Goal: Transaction & Acquisition: Purchase product/service

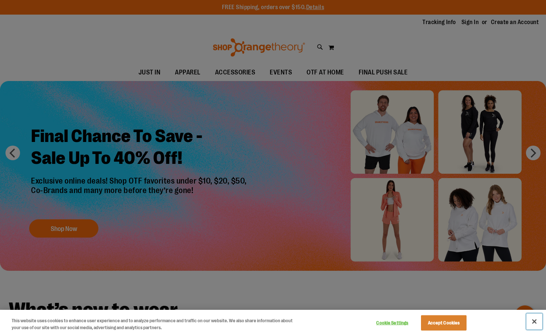
click at [537, 319] on button "Close" at bounding box center [534, 321] width 16 height 16
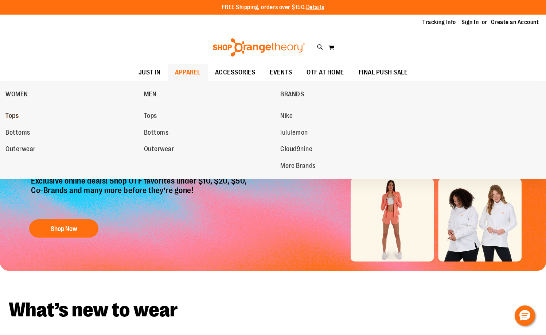
click at [15, 118] on span "Tops" at bounding box center [11, 116] width 13 height 9
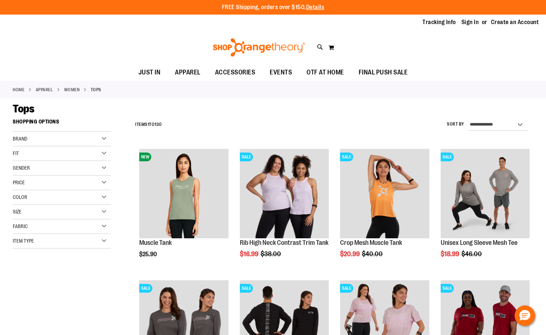
click at [108, 237] on div "Item Type" at bounding box center [62, 241] width 98 height 15
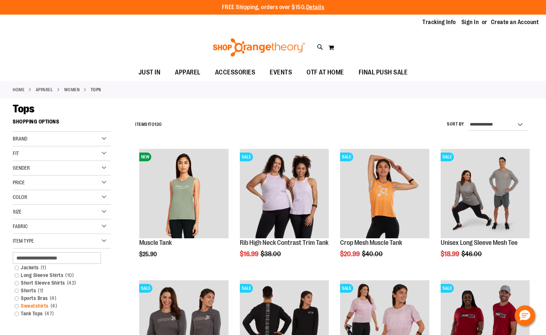
click at [14, 306] on link "Sweatshirts 4 items" at bounding box center [58, 306] width 94 height 8
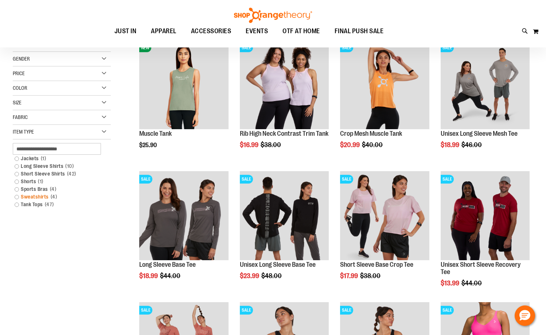
scroll to position [115, 0]
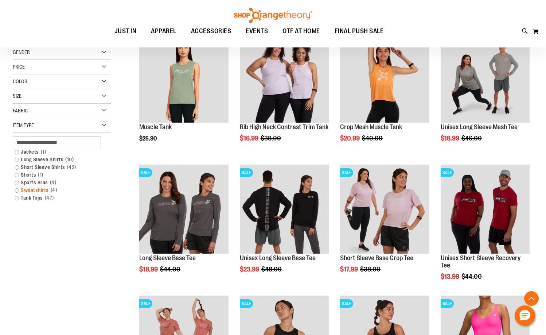
click at [19, 189] on link "Sweatshirts 4 items" at bounding box center [58, 190] width 94 height 8
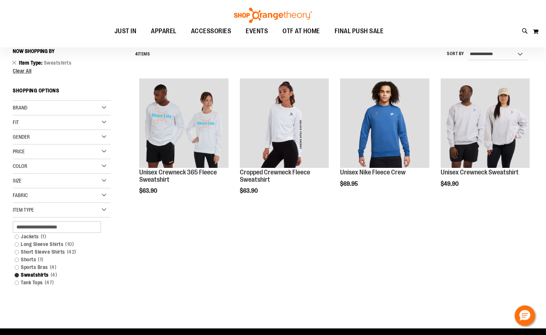
scroll to position [68, 0]
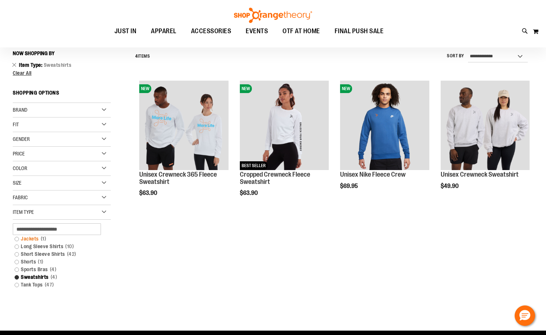
click at [15, 236] on link "Jackets 1 item" at bounding box center [58, 239] width 94 height 8
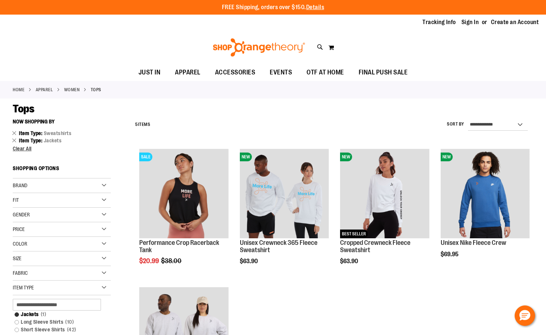
click at [44, 89] on link "APPAREL" at bounding box center [44, 89] width 17 height 7
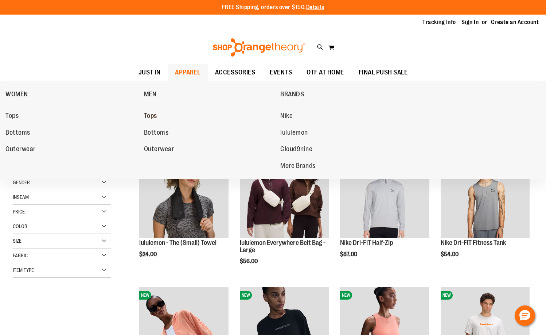
click at [149, 116] on span "Tops" at bounding box center [150, 116] width 13 height 9
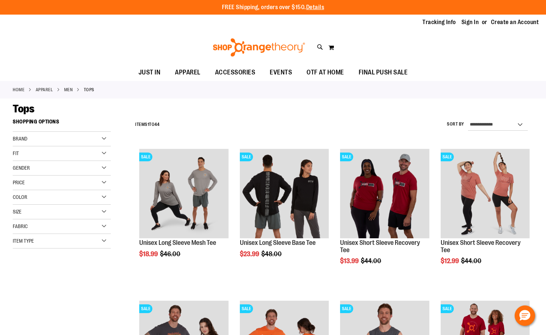
click at [109, 240] on div "Item Type" at bounding box center [62, 241] width 98 height 15
click at [13, 280] on link "Sweatshirts 2 items" at bounding box center [58, 283] width 94 height 8
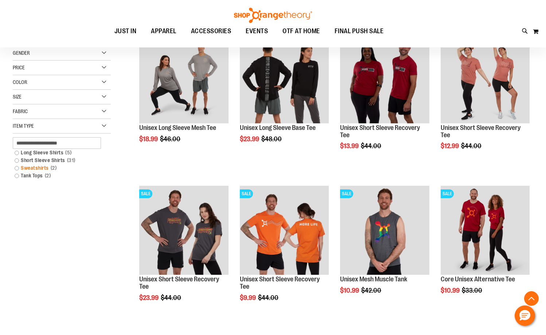
scroll to position [115, 0]
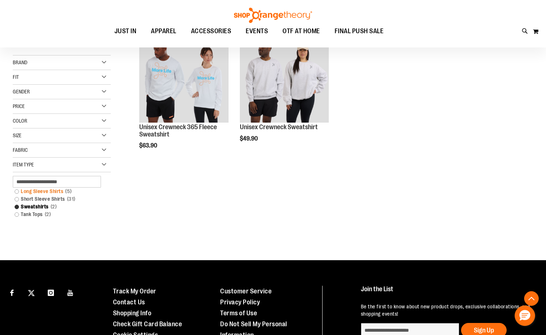
click at [13, 189] on link "Long Sleeve Shirts 5 items" at bounding box center [58, 191] width 94 height 8
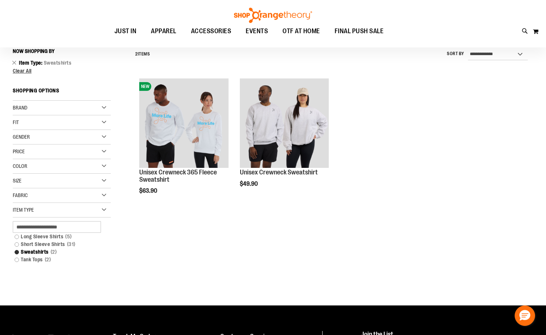
scroll to position [68, 0]
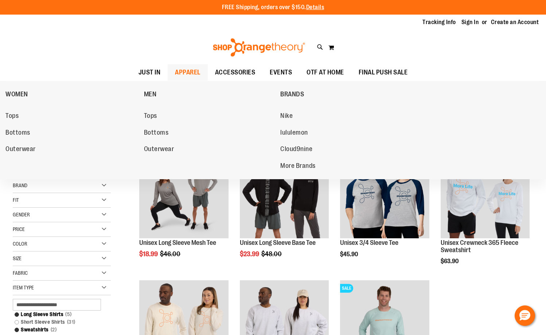
click at [175, 70] on span "APPAREL" at bounding box center [188, 72] width 26 height 16
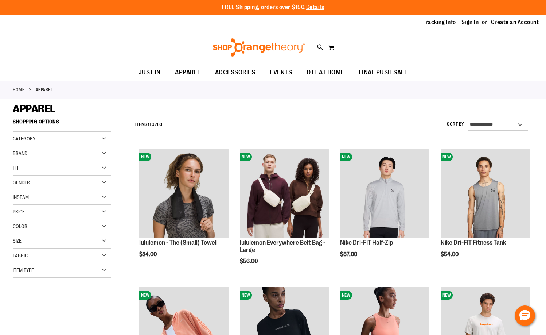
click at [106, 136] on div "Category" at bounding box center [62, 139] width 98 height 15
click at [102, 149] on div "Brand" at bounding box center [62, 153] width 98 height 15
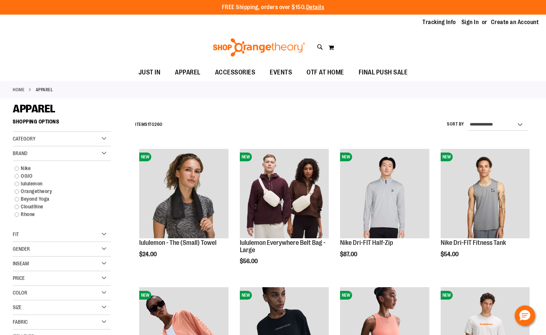
click at [102, 149] on div "Brand" at bounding box center [62, 153] width 98 height 15
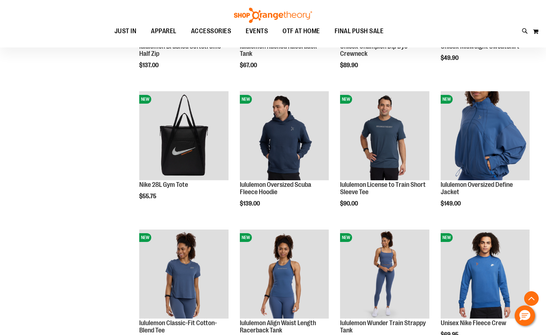
scroll to position [474, 0]
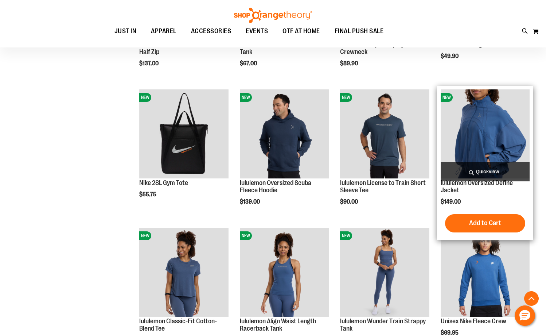
click at [487, 128] on img "product" at bounding box center [485, 133] width 89 height 89
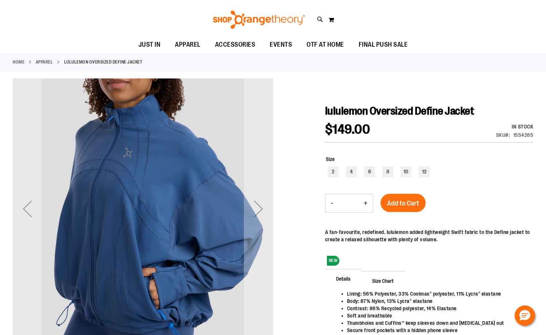
scroll to position [36, 0]
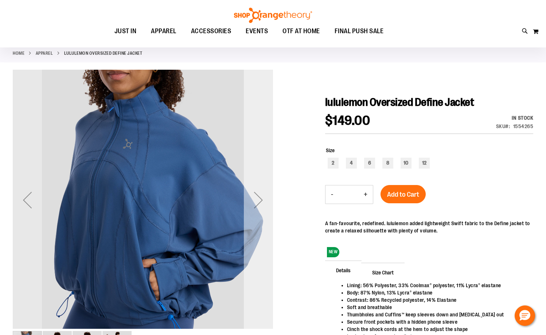
click at [259, 191] on div "Next" at bounding box center [258, 199] width 29 height 29
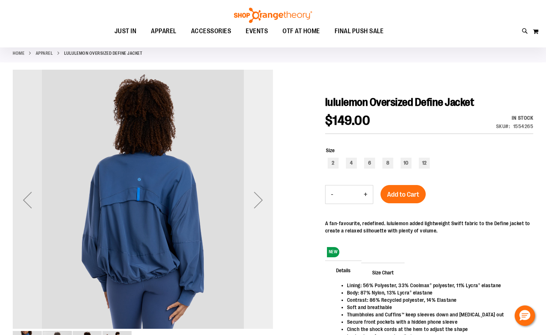
click at [259, 191] on div "Next" at bounding box center [258, 199] width 29 height 29
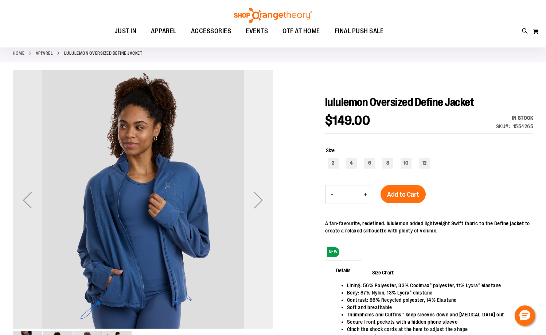
click at [259, 191] on div "Next" at bounding box center [258, 199] width 29 height 29
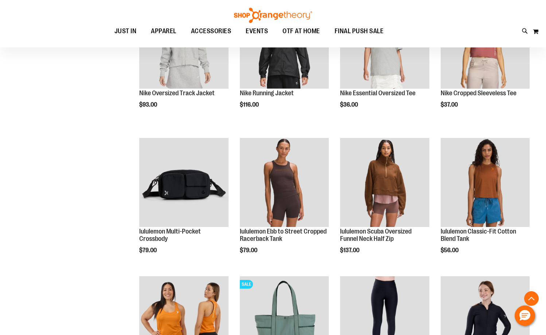
scroll to position [510, 0]
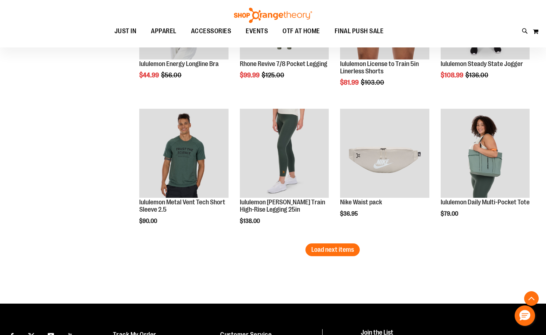
scroll to position [1093, 0]
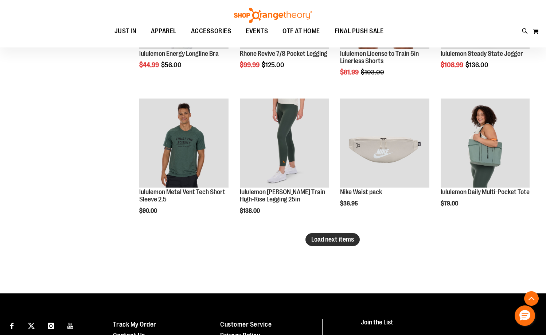
click at [326, 239] on span "Load next items" at bounding box center [332, 238] width 43 height 7
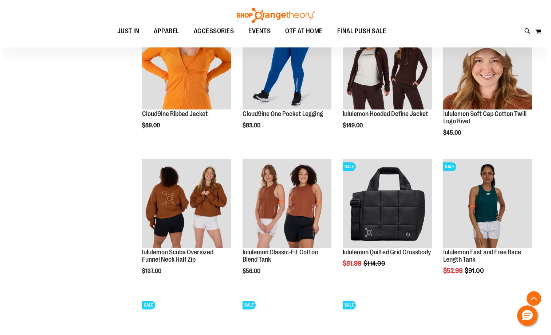
scroll to position [1312, 0]
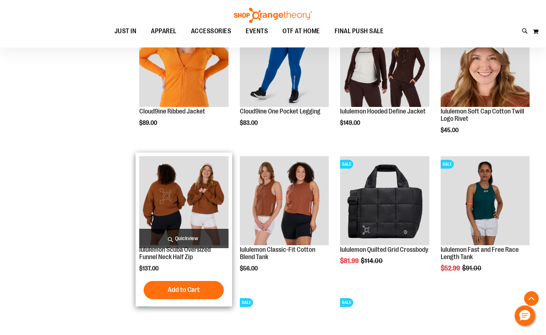
click at [189, 234] on span "Quickview" at bounding box center [183, 238] width 89 height 19
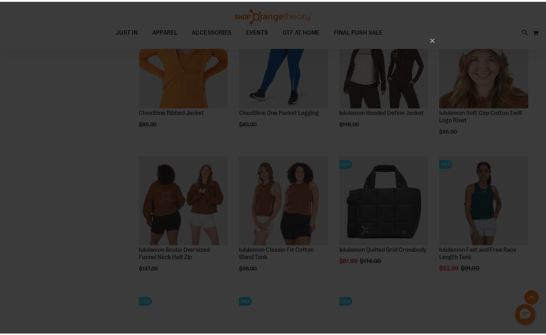
scroll to position [0, 0]
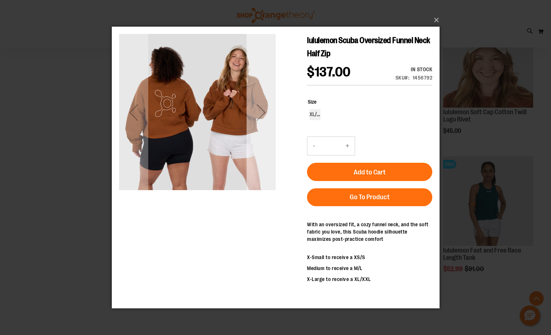
click at [266, 124] on div "Next" at bounding box center [260, 112] width 29 height 29
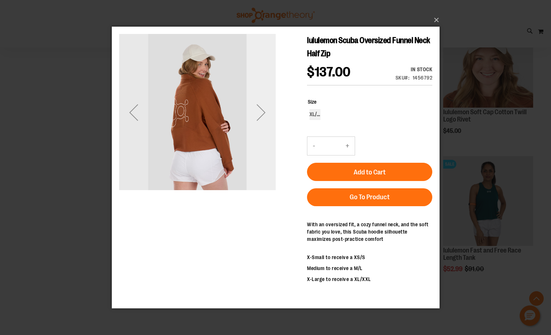
click at [266, 124] on div "Next" at bounding box center [260, 112] width 29 height 29
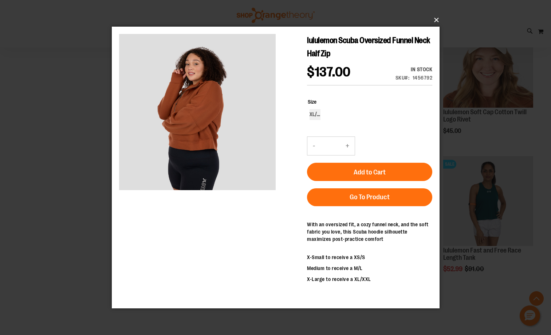
click at [436, 22] on button "×" at bounding box center [278, 20] width 328 height 16
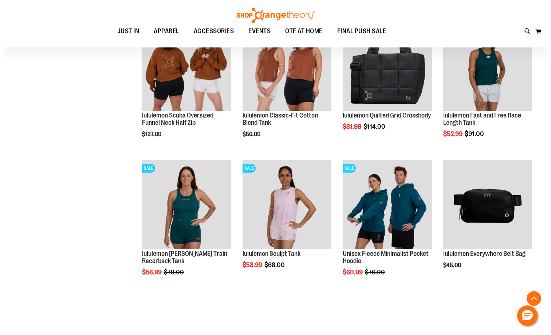
scroll to position [1457, 0]
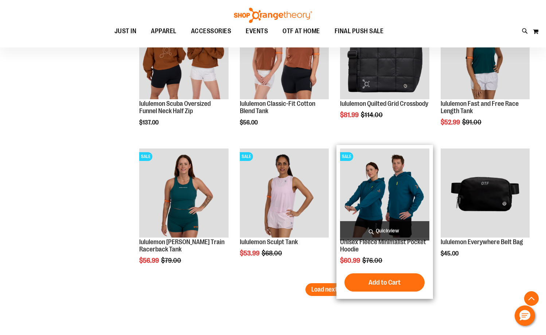
click at [386, 227] on span "Quickview" at bounding box center [384, 230] width 89 height 19
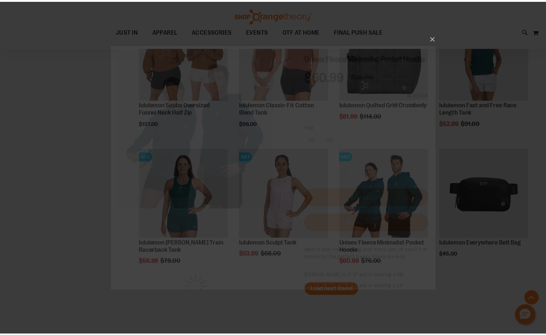
scroll to position [0, 0]
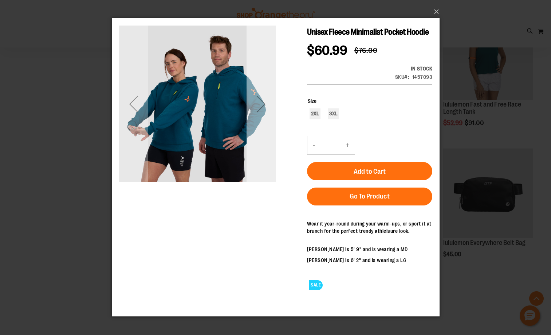
click at [253, 133] on div "Next" at bounding box center [260, 104] width 29 height 157
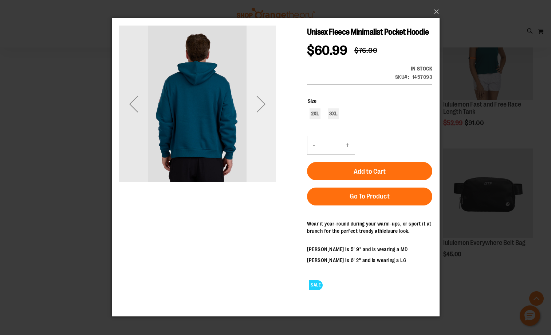
click at [253, 133] on div "Next" at bounding box center [260, 104] width 29 height 157
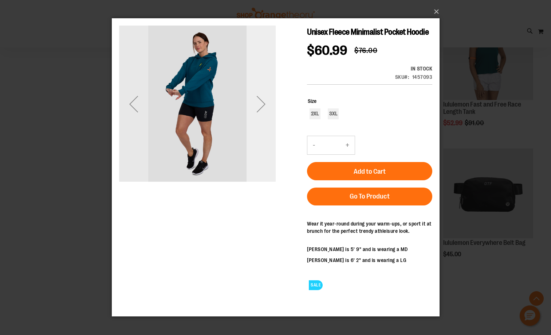
click at [253, 133] on div "Next" at bounding box center [260, 104] width 29 height 157
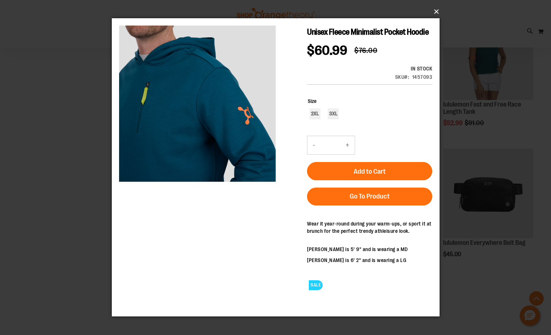
click at [435, 12] on button "×" at bounding box center [278, 12] width 328 height 16
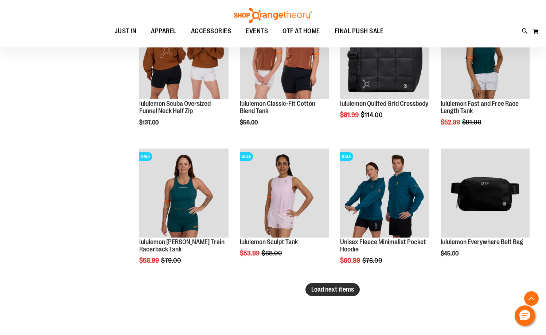
click at [343, 288] on span "Load next items" at bounding box center [332, 288] width 43 height 7
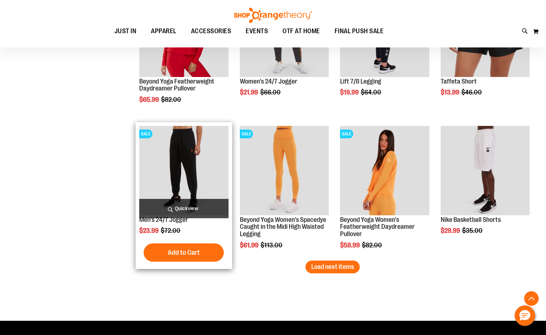
scroll to position [1895, 0]
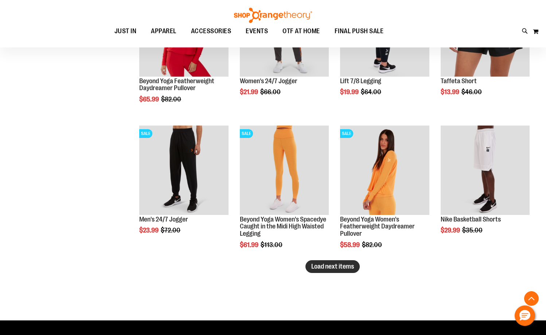
click at [341, 263] on span "Load next items" at bounding box center [332, 265] width 43 height 7
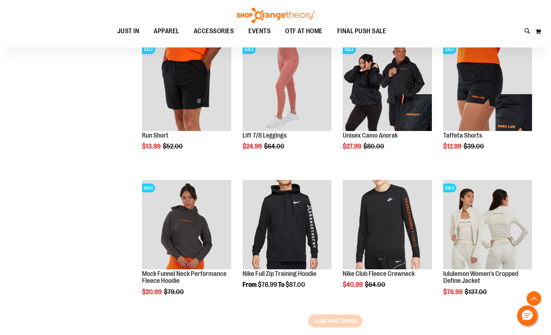
scroll to position [2259, 0]
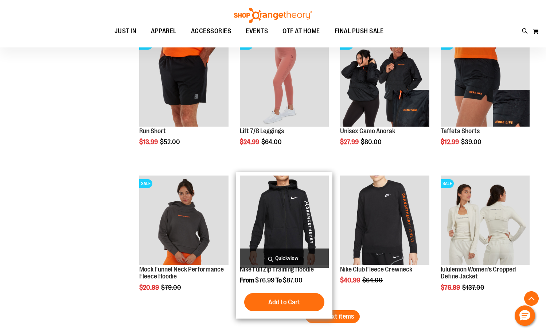
click at [273, 254] on span "Quickview" at bounding box center [284, 257] width 89 height 19
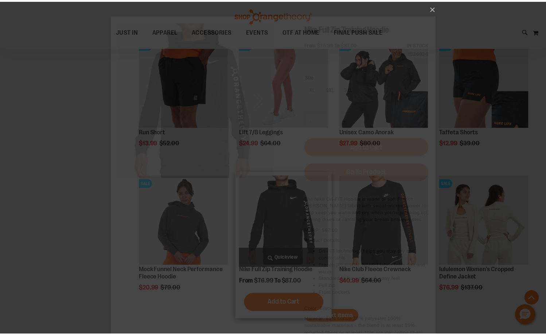
scroll to position [0, 0]
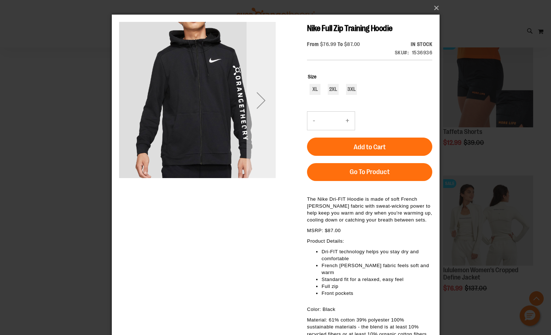
click at [262, 107] on div "Next" at bounding box center [260, 100] width 29 height 29
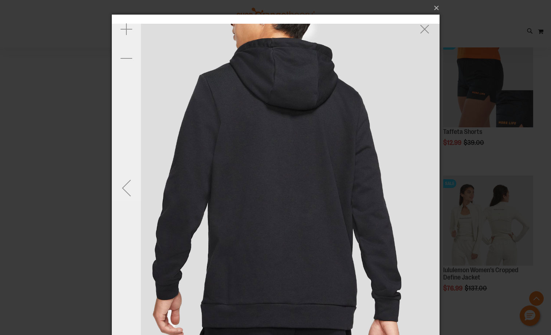
click at [122, 188] on div "Previous" at bounding box center [126, 187] width 29 height 29
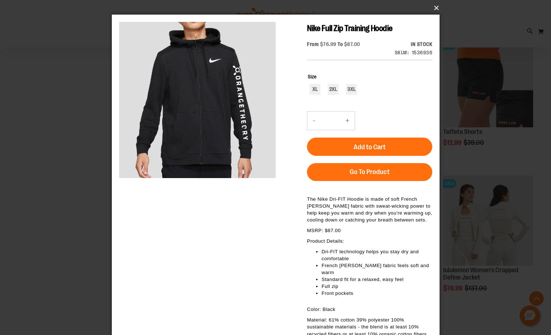
click at [433, 10] on button "×" at bounding box center [278, 8] width 328 height 16
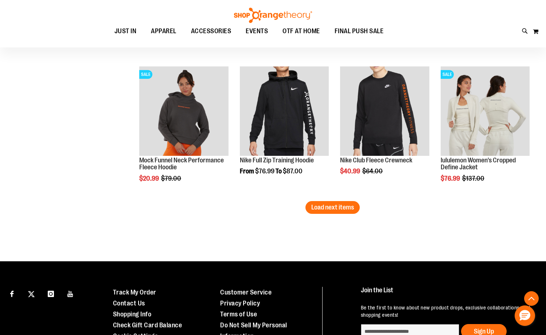
scroll to position [2369, 0]
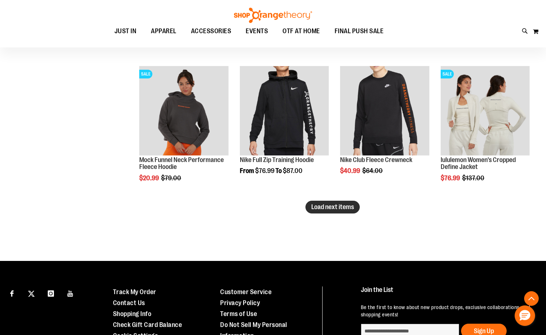
click at [316, 207] on span "Load next items" at bounding box center [332, 206] width 43 height 7
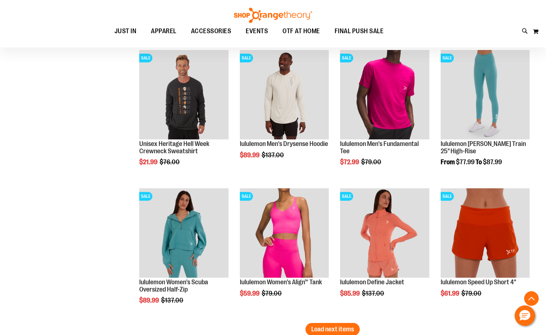
scroll to position [2697, 0]
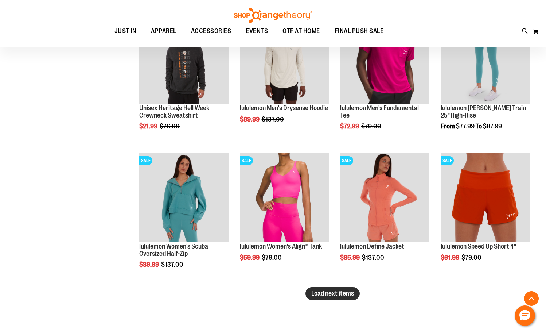
click at [343, 293] on span "Load next items" at bounding box center [332, 292] width 43 height 7
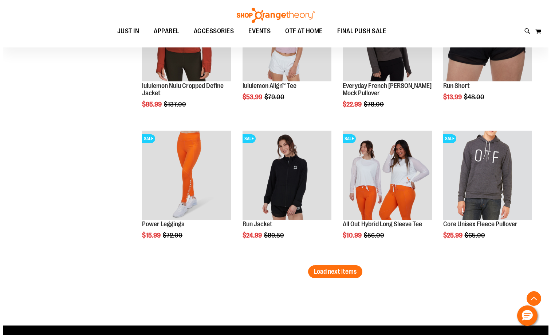
scroll to position [3134, 0]
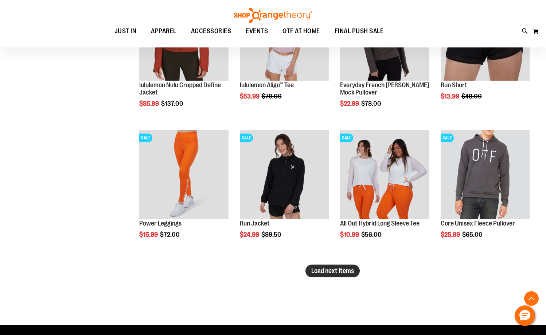
click at [328, 273] on span "Load next items" at bounding box center [332, 270] width 43 height 7
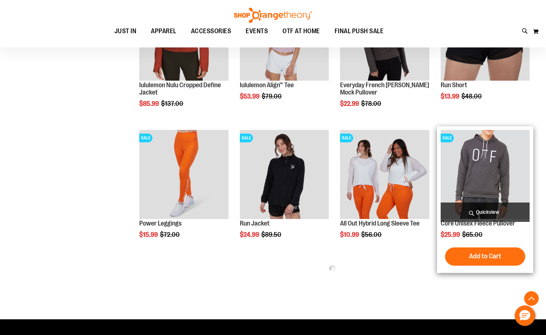
click at [472, 215] on span "Quickview" at bounding box center [485, 211] width 89 height 19
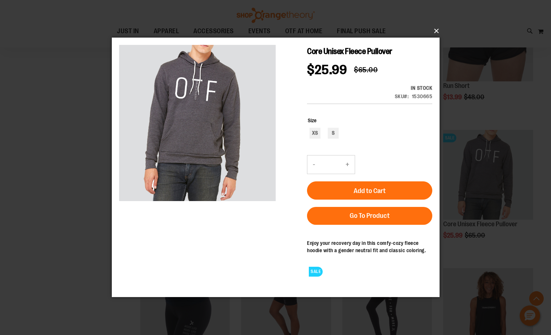
click at [437, 34] on button "×" at bounding box center [278, 31] width 328 height 16
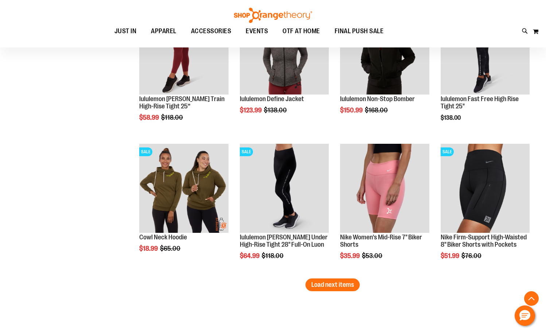
scroll to position [3535, 0]
click at [321, 284] on span "Load next items" at bounding box center [332, 283] width 43 height 7
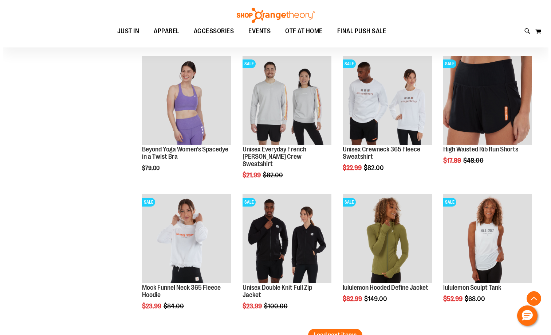
scroll to position [3899, 0]
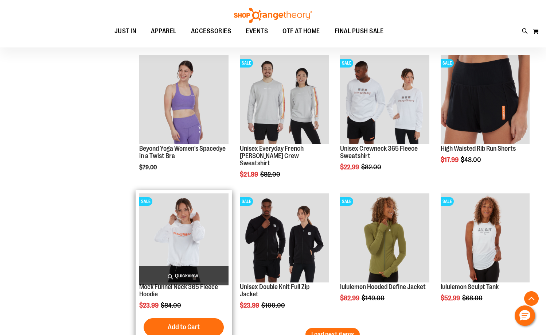
click at [191, 273] on span "Quickview" at bounding box center [183, 275] width 89 height 19
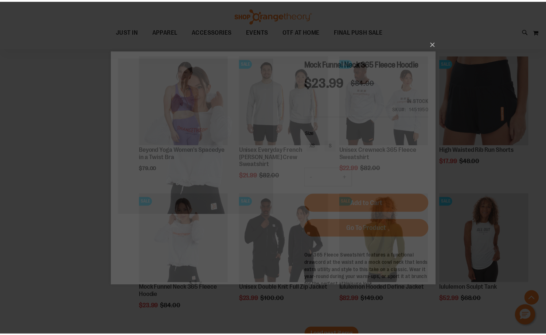
scroll to position [0, 0]
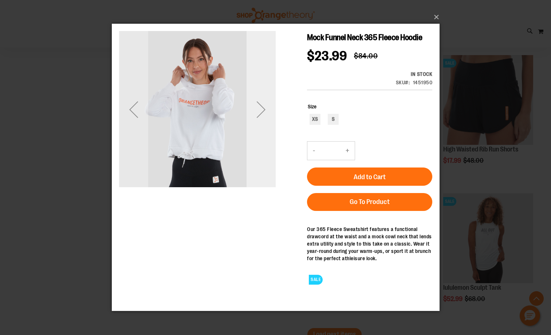
click at [260, 113] on div "Next" at bounding box center [260, 109] width 29 height 29
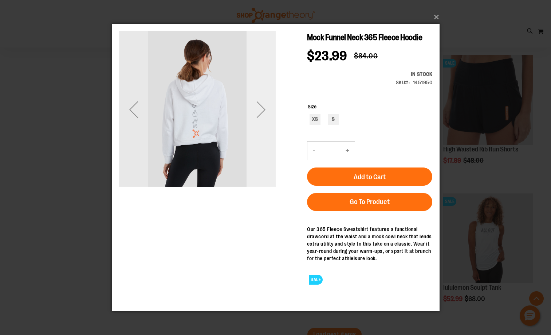
click at [260, 113] on div "Next" at bounding box center [260, 109] width 29 height 29
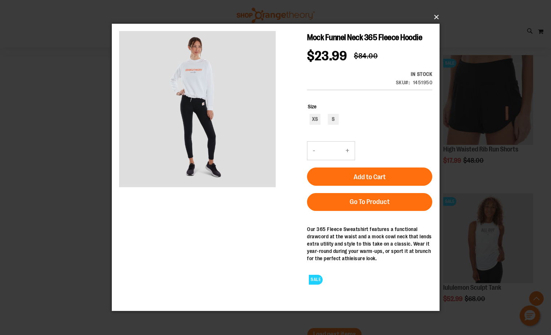
click at [435, 19] on button "×" at bounding box center [278, 17] width 328 height 16
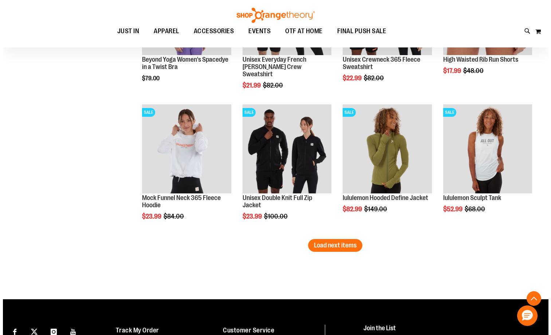
scroll to position [4009, 0]
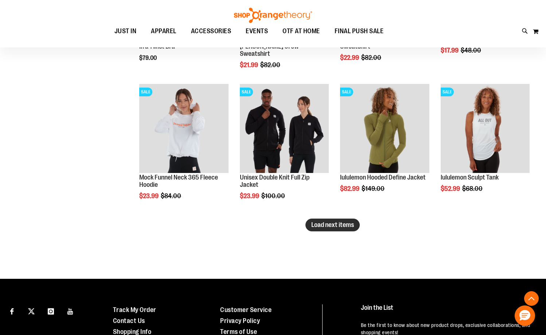
click at [343, 222] on span "Load next items" at bounding box center [332, 224] width 43 height 7
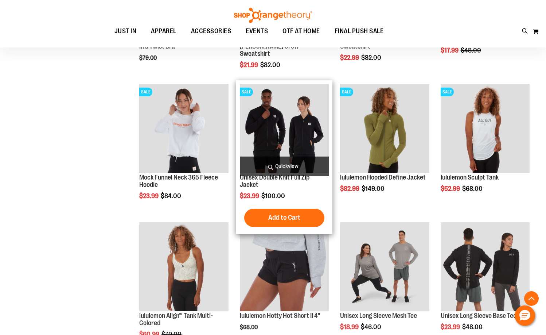
click at [293, 159] on span "Quickview" at bounding box center [284, 165] width 89 height 19
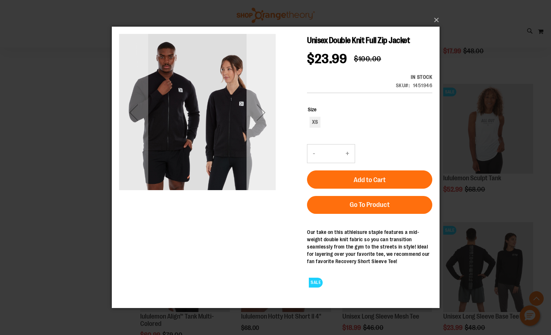
click at [271, 144] on div "Next" at bounding box center [260, 112] width 29 height 157
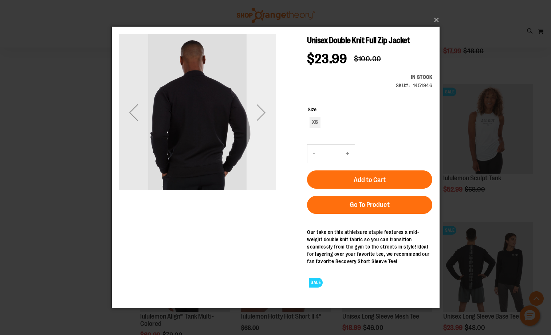
click at [271, 144] on div "Next" at bounding box center [260, 112] width 29 height 157
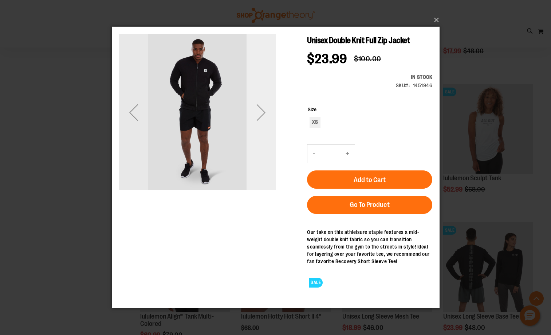
click at [271, 144] on div "Next" at bounding box center [260, 112] width 29 height 157
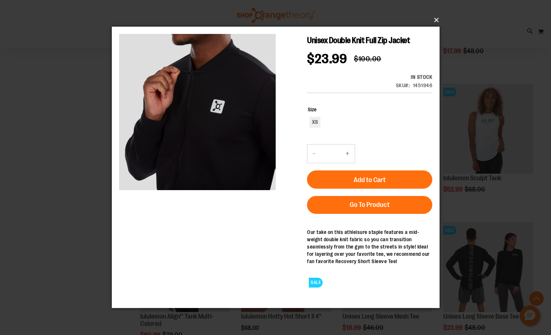
click at [437, 22] on button "×" at bounding box center [278, 20] width 328 height 16
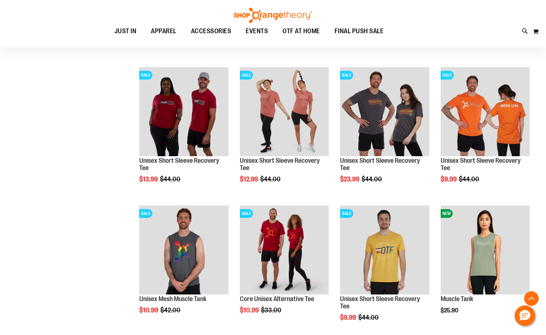
scroll to position [4373, 0]
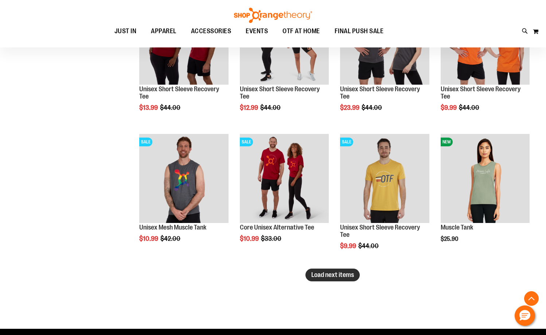
click at [320, 272] on span "Load next items" at bounding box center [332, 274] width 43 height 7
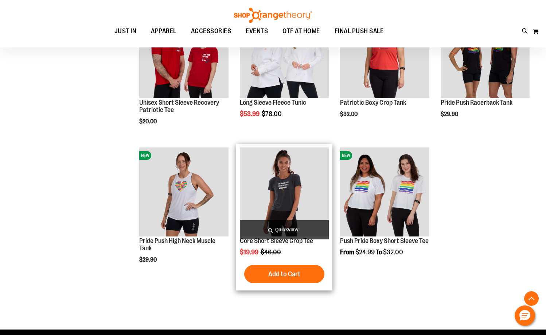
scroll to position [4592, 0]
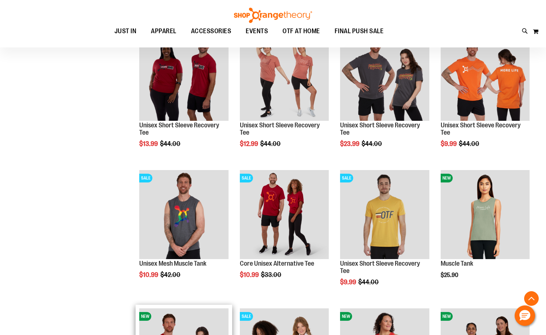
scroll to position [4337, 0]
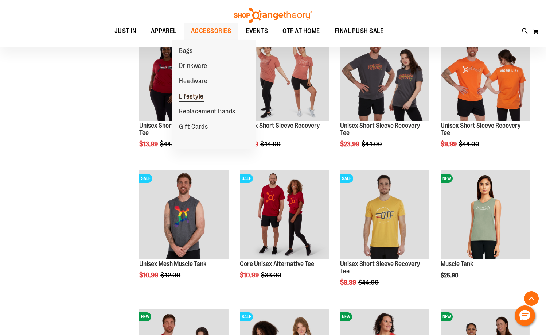
click at [190, 98] on span "Lifestyle" at bounding box center [191, 97] width 25 height 9
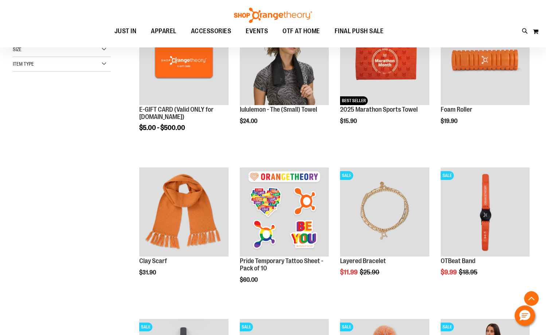
scroll to position [145, 0]
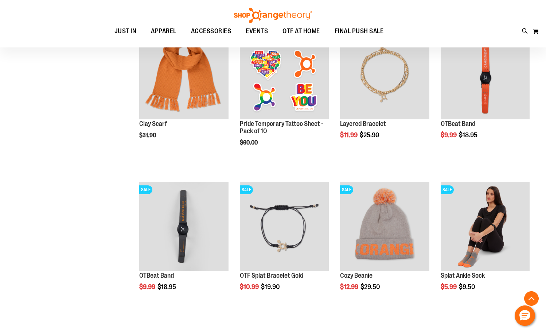
scroll to position [255, 0]
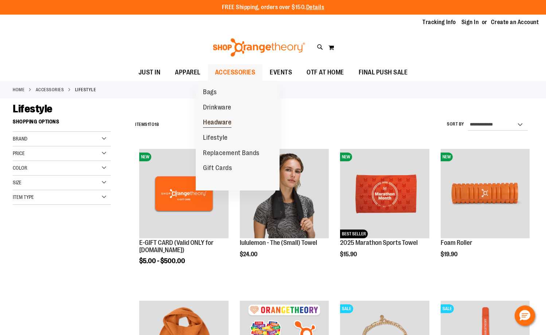
click at [220, 124] on span "Headware" at bounding box center [217, 122] width 28 height 9
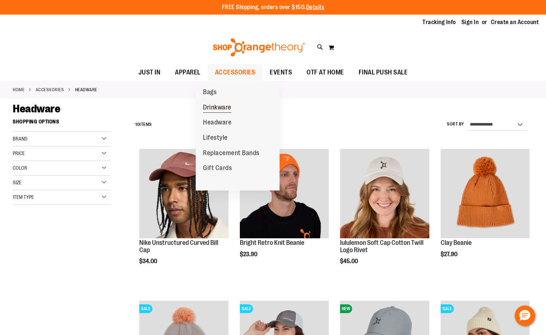
click at [225, 105] on span "Drinkware" at bounding box center [217, 108] width 28 height 9
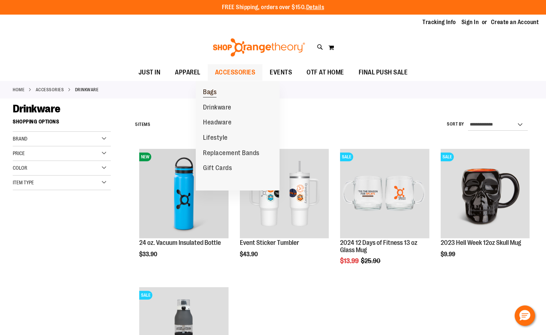
click at [211, 94] on span "Bags" at bounding box center [209, 92] width 13 height 9
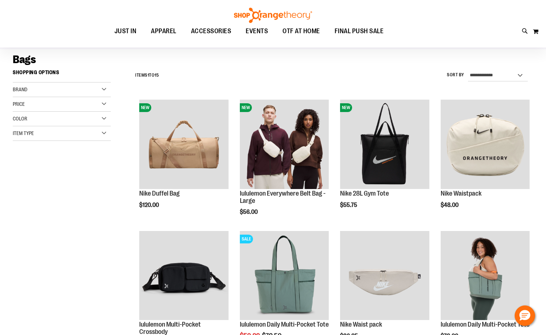
scroll to position [145, 0]
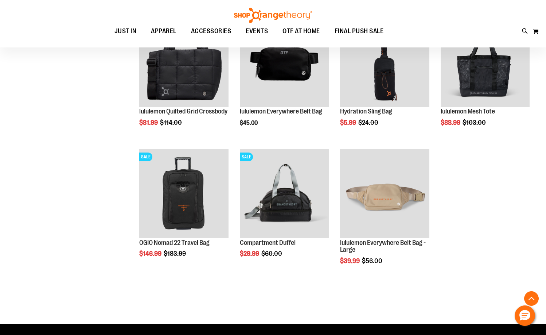
scroll to position [401, 0]
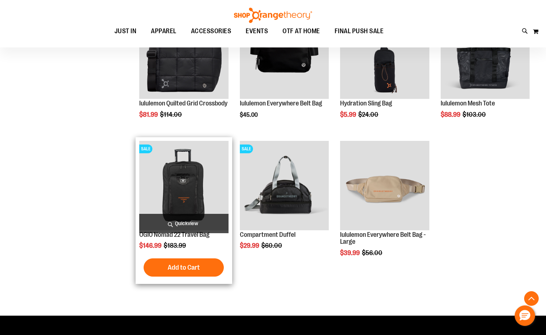
click at [180, 186] on img "product" at bounding box center [183, 185] width 89 height 89
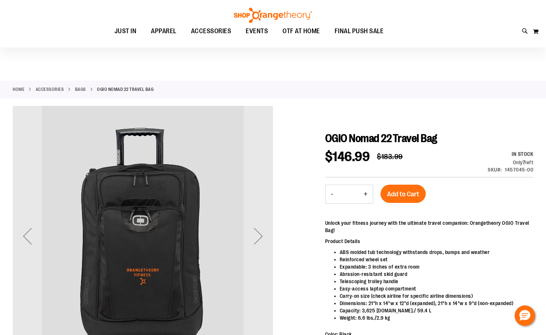
scroll to position [73, 0]
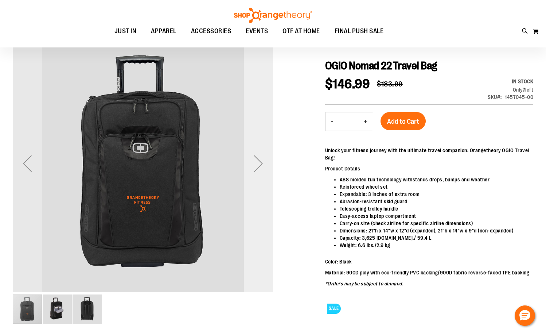
click at [265, 167] on div "Next" at bounding box center [258, 163] width 29 height 29
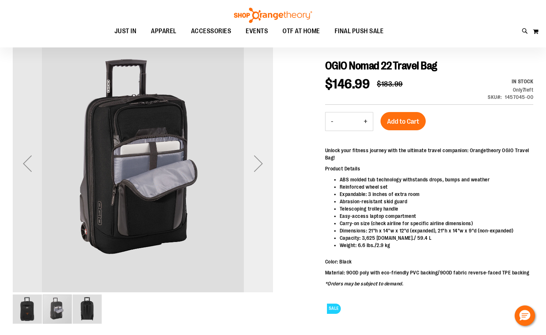
click at [265, 167] on div "Next" at bounding box center [258, 163] width 29 height 29
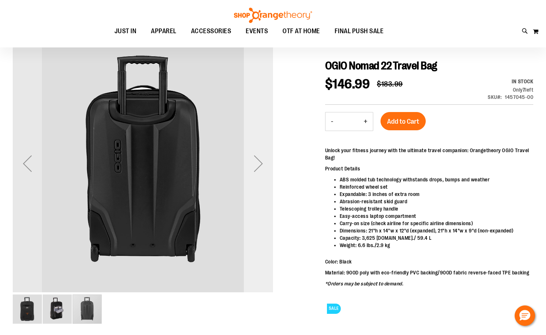
click at [265, 167] on div "Next" at bounding box center [258, 163] width 29 height 29
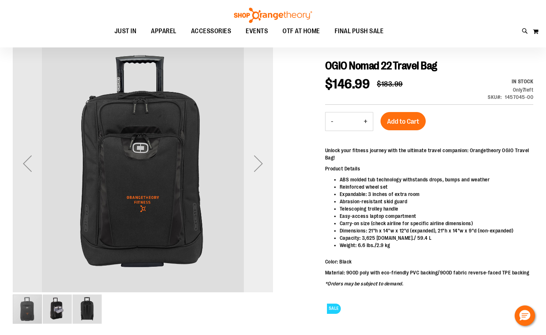
click at [265, 167] on div "Next" at bounding box center [258, 163] width 29 height 29
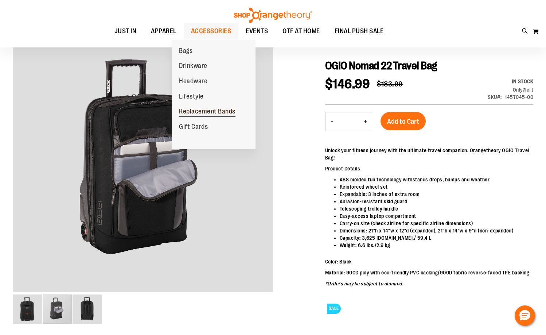
click at [198, 109] on span "Replacement Bands" at bounding box center [207, 112] width 56 height 9
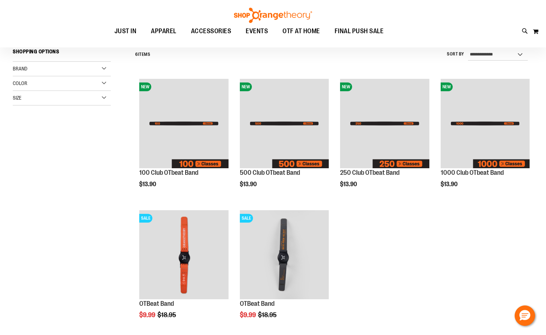
scroll to position [73, 0]
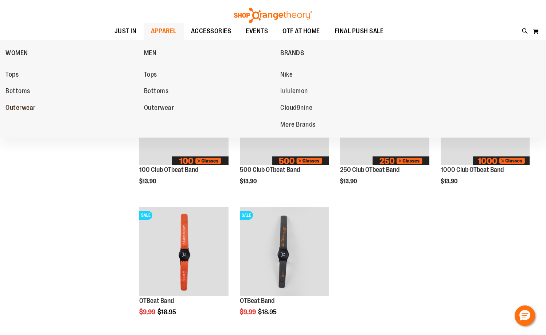
click at [23, 109] on span "Outerwear" at bounding box center [20, 108] width 30 height 9
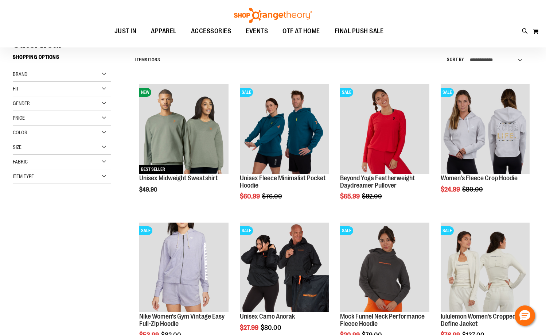
scroll to position [73, 0]
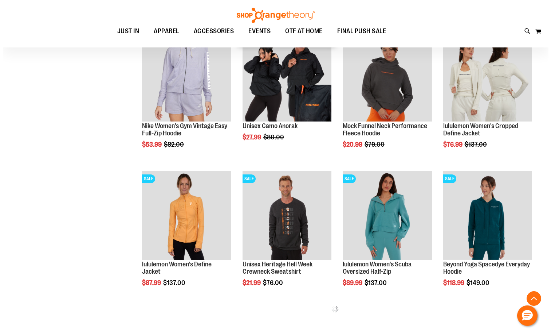
scroll to position [255, 0]
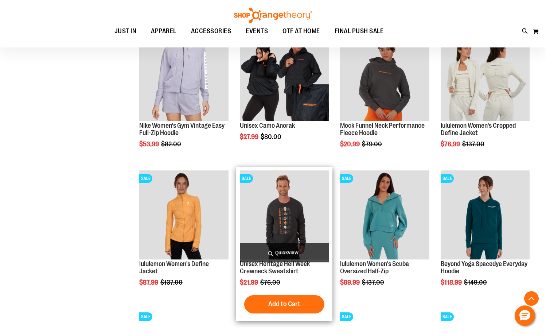
click at [291, 251] on span "Quickview" at bounding box center [284, 252] width 89 height 19
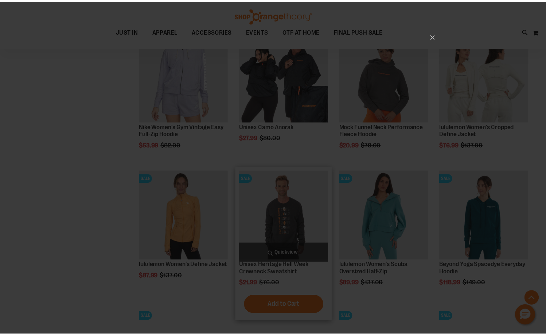
scroll to position [0, 0]
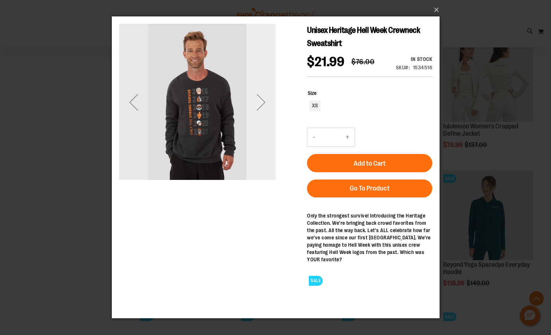
click at [262, 107] on div "Next" at bounding box center [260, 101] width 29 height 29
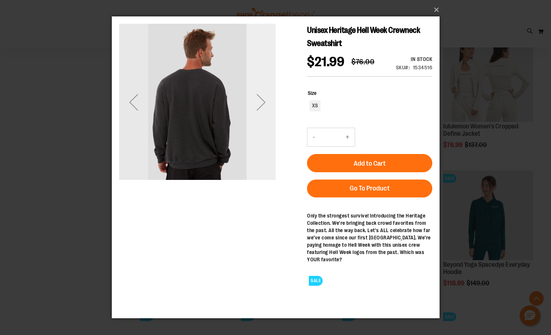
click at [262, 107] on div "Next" at bounding box center [260, 101] width 29 height 29
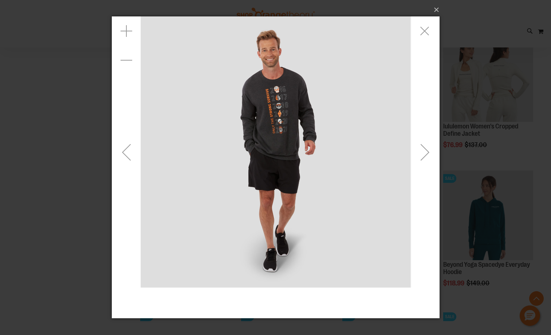
click at [434, 155] on div "Next" at bounding box center [424, 151] width 29 height 29
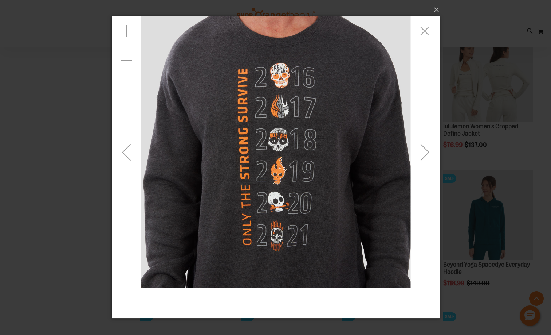
click at [428, 156] on div "Next" at bounding box center [424, 151] width 29 height 29
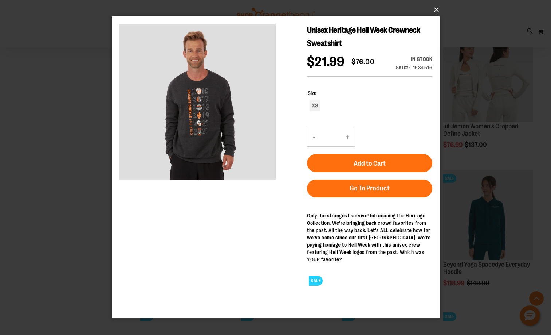
click at [437, 9] on button "×" at bounding box center [278, 10] width 328 height 16
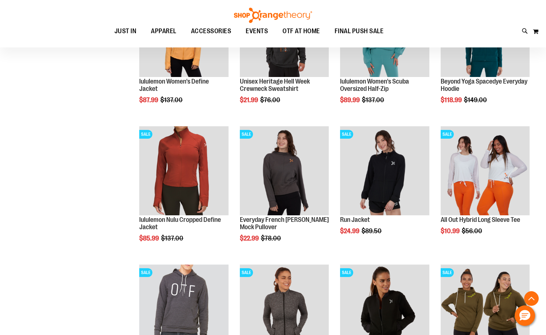
scroll to position [583, 0]
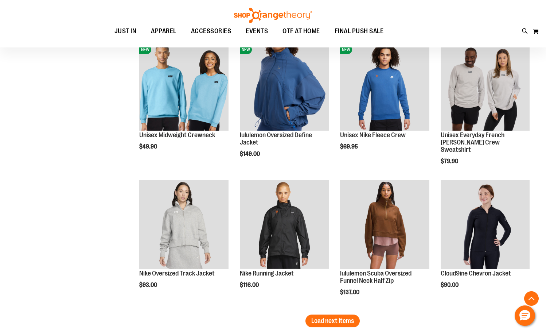
scroll to position [1129, 0]
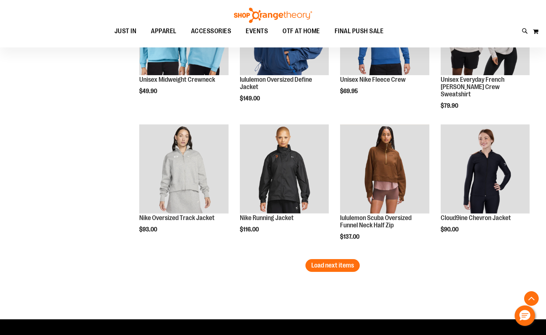
click at [329, 268] on span "Load next items" at bounding box center [332, 264] width 43 height 7
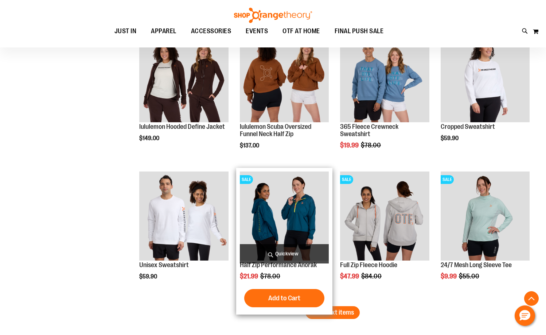
scroll to position [1567, 0]
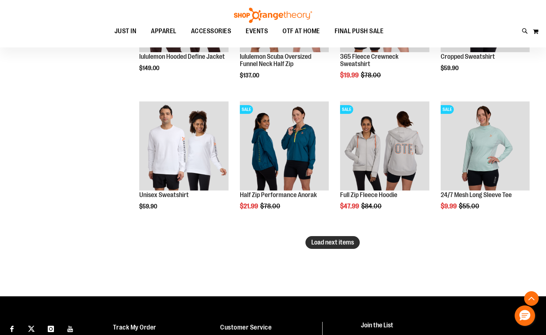
click at [338, 247] on button "Load next items" at bounding box center [332, 242] width 54 height 13
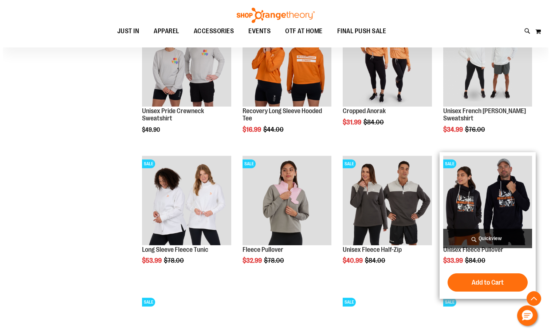
scroll to position [1858, 0]
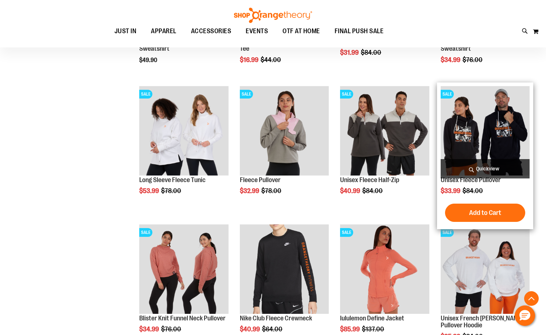
click at [492, 166] on span "Quickview" at bounding box center [485, 168] width 89 height 19
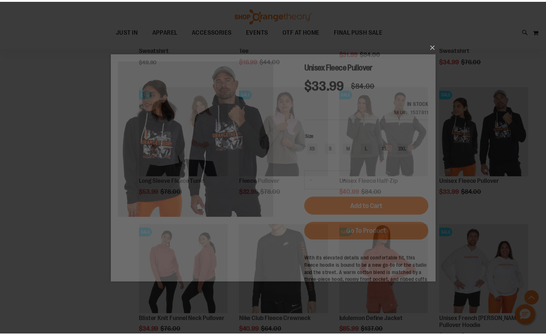
scroll to position [0, 0]
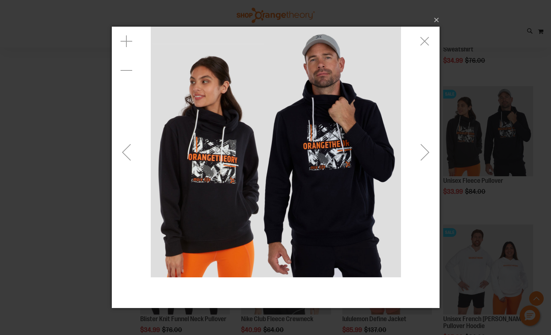
click at [417, 154] on div "Next" at bounding box center [424, 151] width 29 height 29
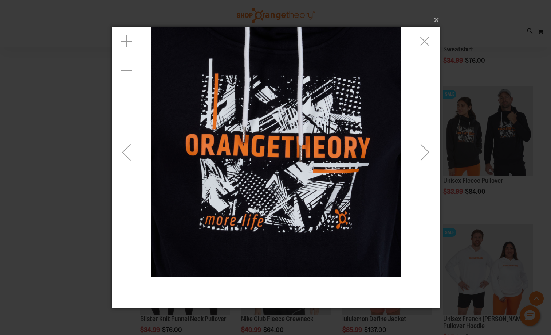
click at [417, 154] on div "Next" at bounding box center [424, 151] width 29 height 29
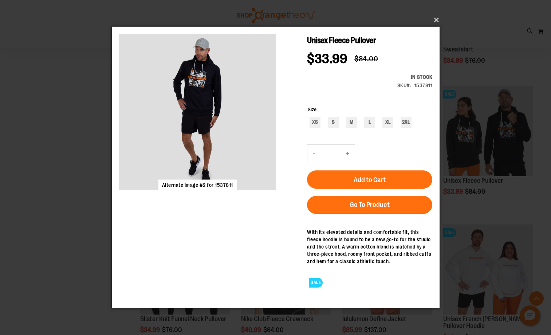
click at [435, 19] on button "×" at bounding box center [278, 20] width 328 height 16
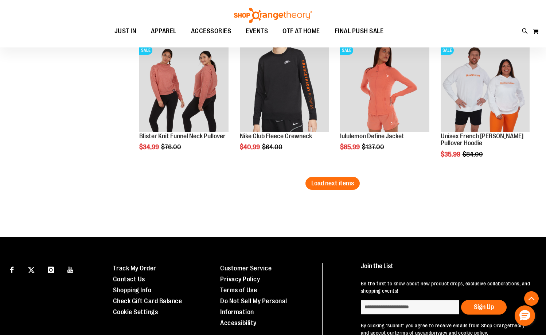
scroll to position [2041, 0]
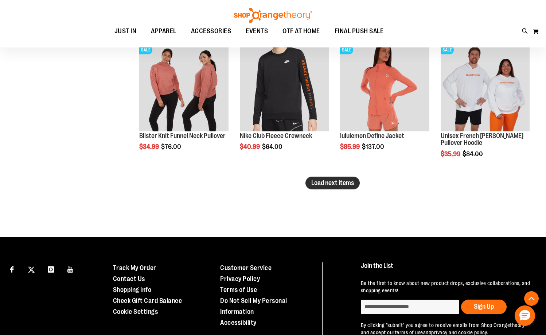
click at [331, 181] on span "Load next items" at bounding box center [332, 182] width 43 height 7
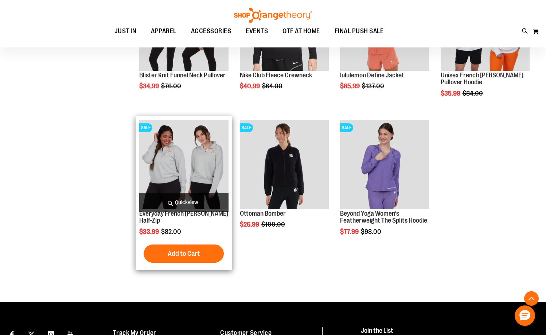
scroll to position [2150, 0]
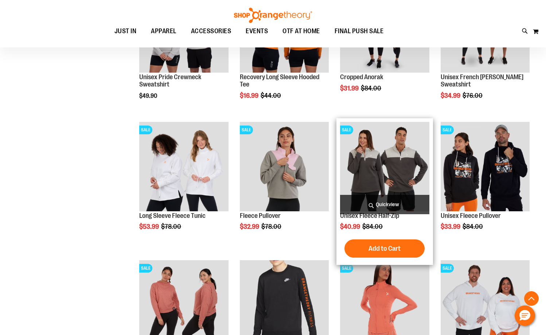
scroll to position [1822, 0]
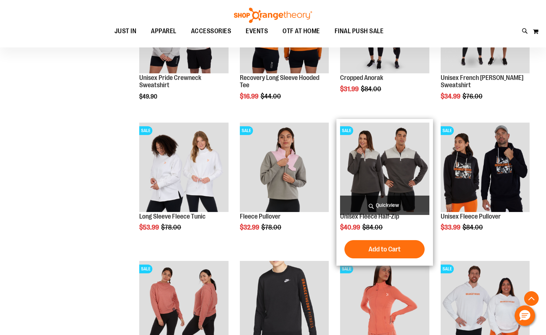
click at [426, 179] on img "product" at bounding box center [384, 166] width 89 height 89
click at [400, 169] on img "product" at bounding box center [384, 166] width 89 height 89
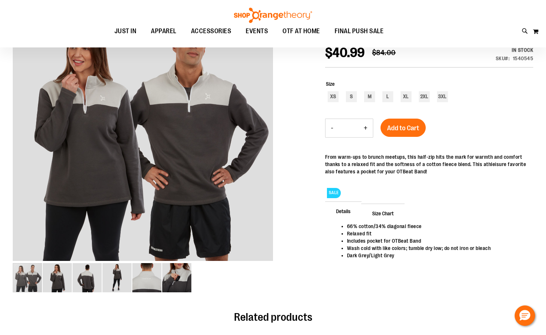
scroll to position [36, 0]
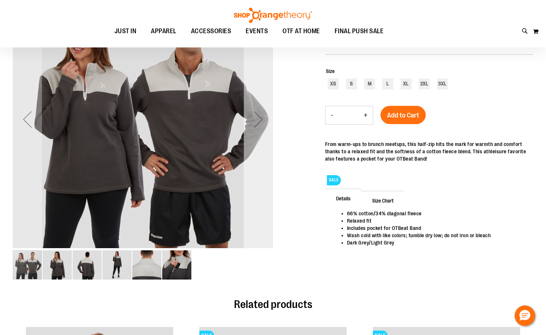
click at [265, 183] on div "Next" at bounding box center [258, 119] width 29 height 260
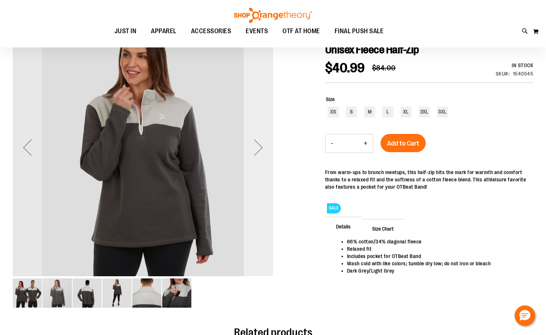
scroll to position [0, 0]
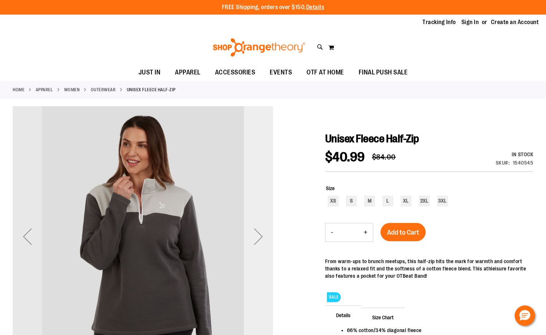
click at [254, 183] on div "Next" at bounding box center [258, 236] width 29 height 260
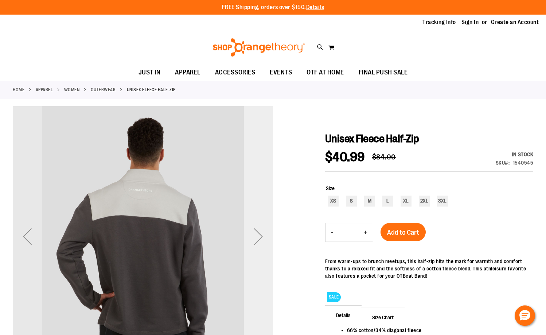
click at [256, 204] on div "Next" at bounding box center [258, 236] width 29 height 260
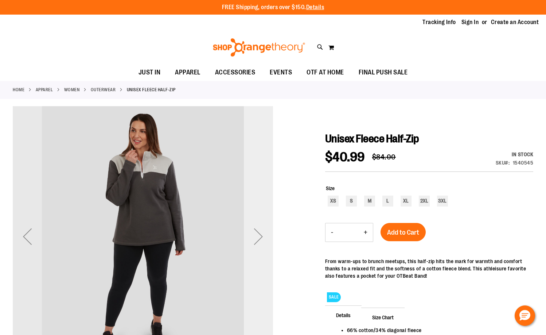
click at [256, 204] on div "Next" at bounding box center [258, 236] width 29 height 260
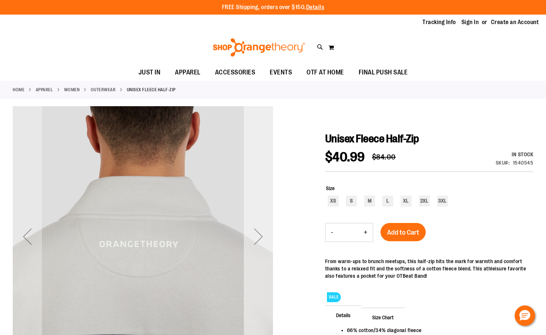
click at [256, 204] on div "Next" at bounding box center [258, 236] width 29 height 260
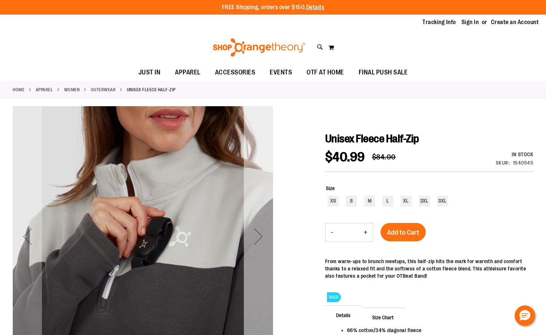
click at [256, 204] on div "Next" at bounding box center [258, 236] width 29 height 260
